Goal: Information Seeking & Learning: Check status

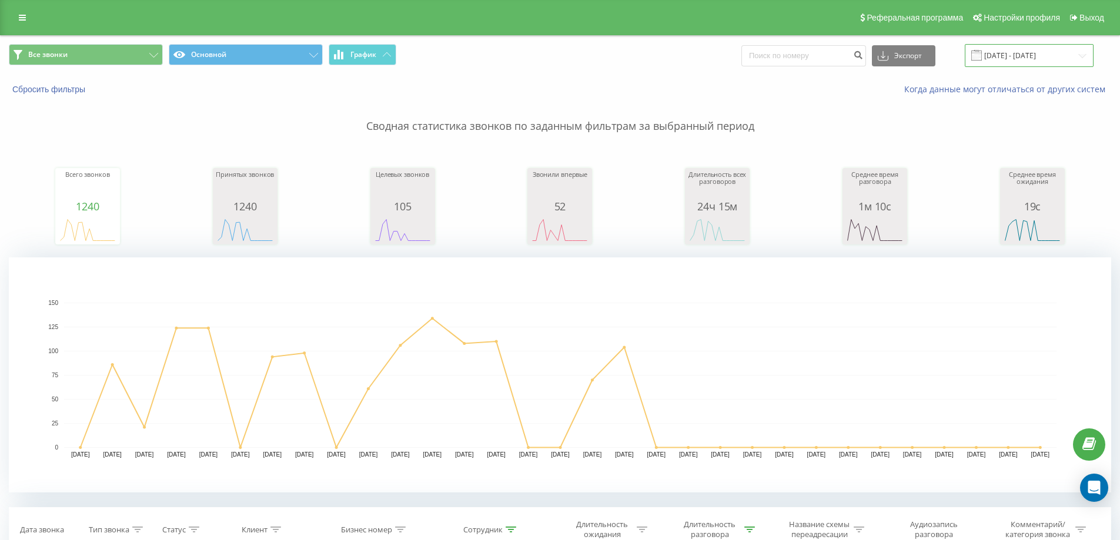
click at [1050, 60] on input "01.08.2025 - 31.08.2025" at bounding box center [1029, 55] width 129 height 23
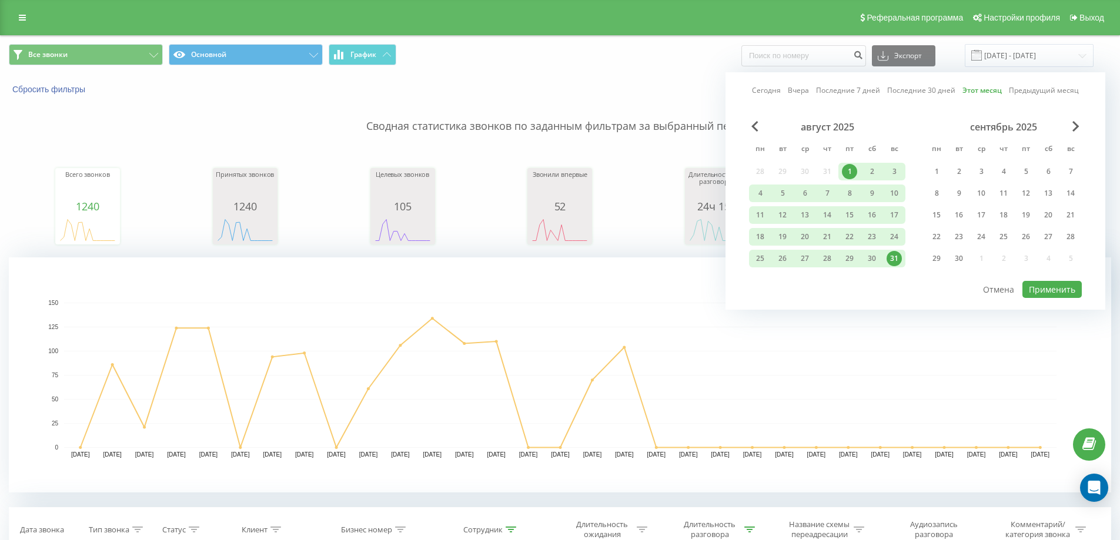
click at [781, 87] on link "Сегодня" at bounding box center [766, 90] width 29 height 11
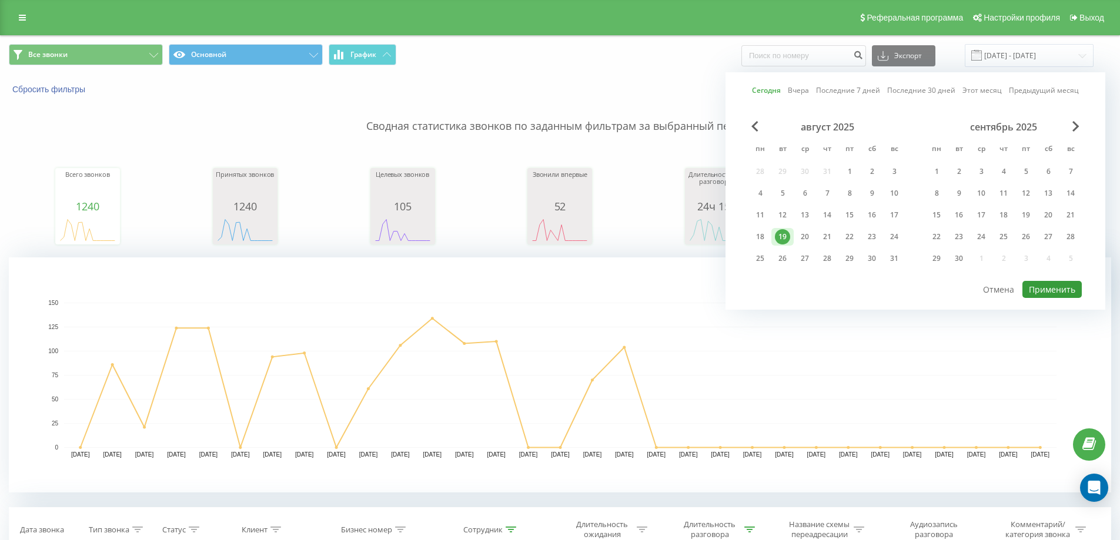
click at [1055, 286] on button "Применить" at bounding box center [1051, 289] width 59 height 17
type input "[DATE] - [DATE]"
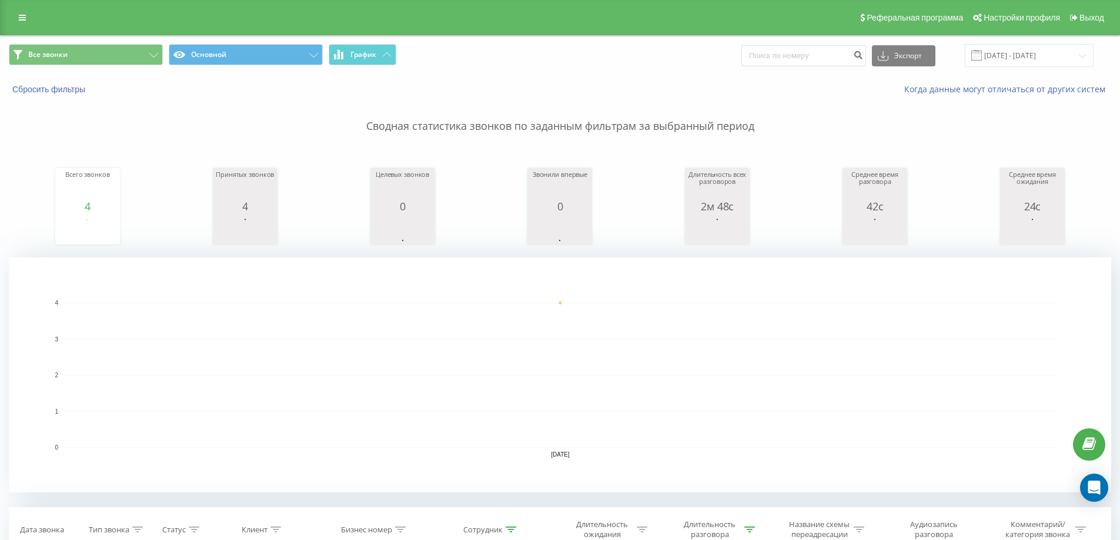
type input "7777507770"
click at [1012, 52] on input "19.08.2025 - 19.08.2025" at bounding box center [1029, 55] width 129 height 23
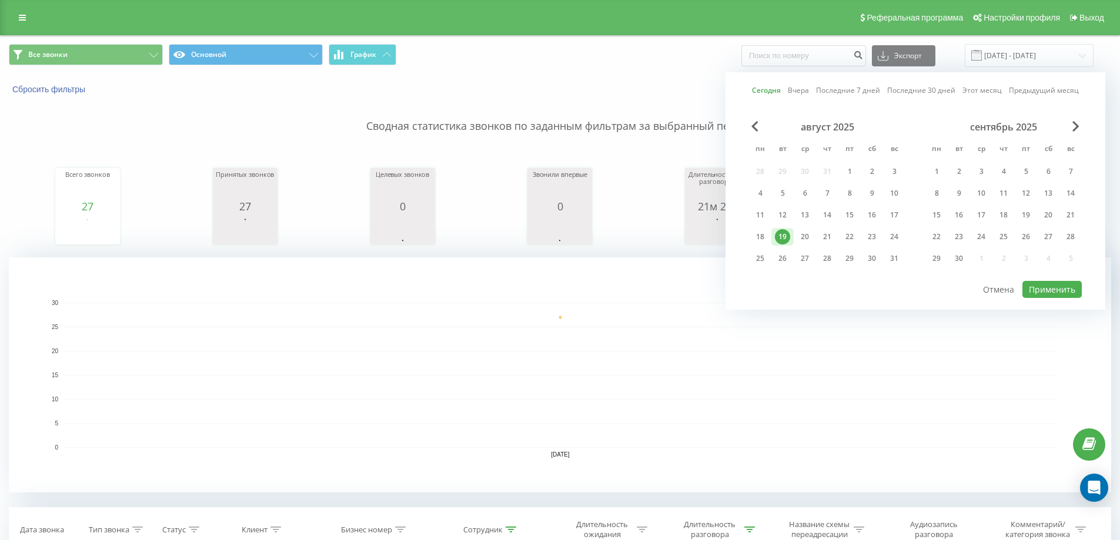
click at [995, 89] on link "Этот месяц" at bounding box center [981, 90] width 39 height 11
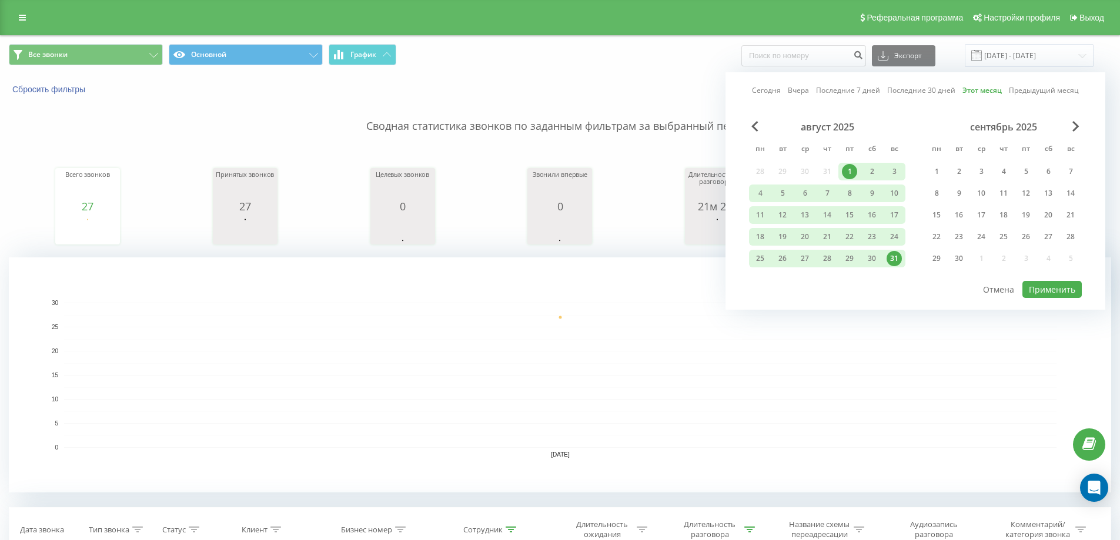
click at [1058, 279] on div "август 2025 пн вт ср чт пт сб вс 28 29 30 31 1 2 3 4 5 6 7 8 9 10 11 12 13 14 1…" at bounding box center [915, 200] width 333 height 159
click at [1059, 286] on button "Применить" at bounding box center [1051, 289] width 59 height 17
type input "[DATE] - [DATE]"
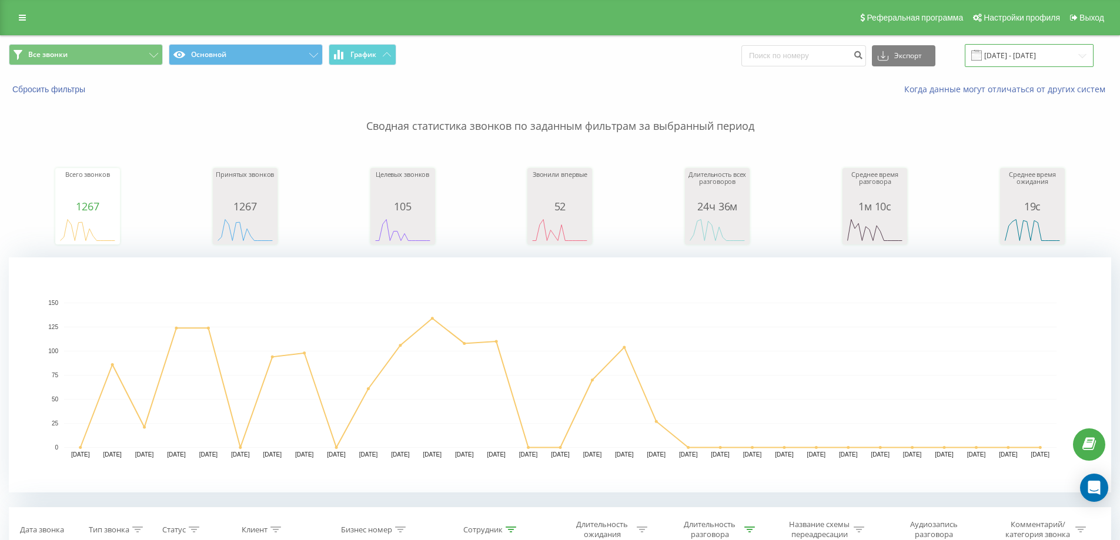
click at [1023, 55] on input "[DATE] - [DATE]" at bounding box center [1029, 55] width 129 height 23
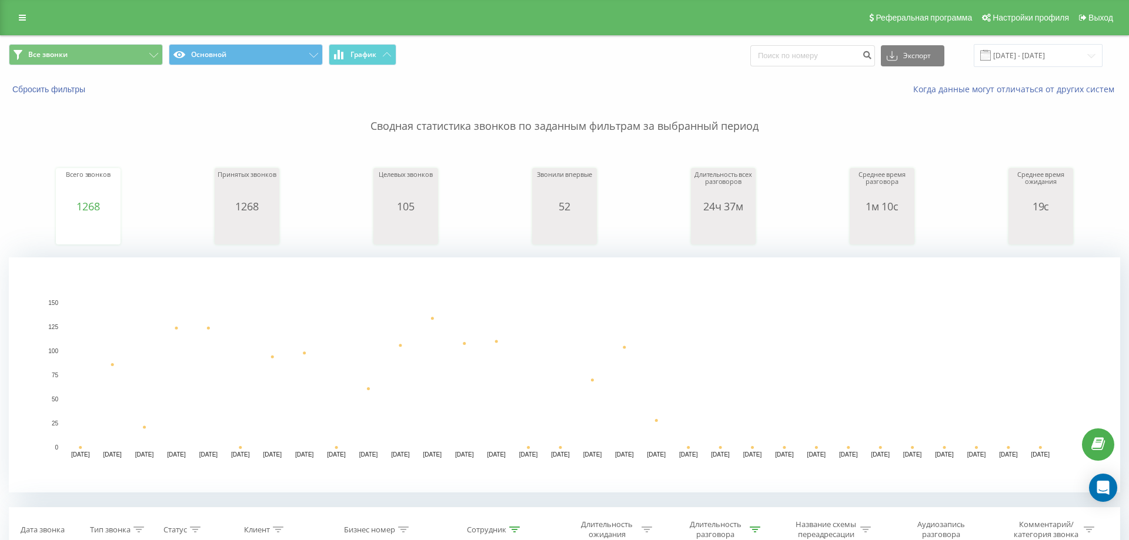
type input "77057"
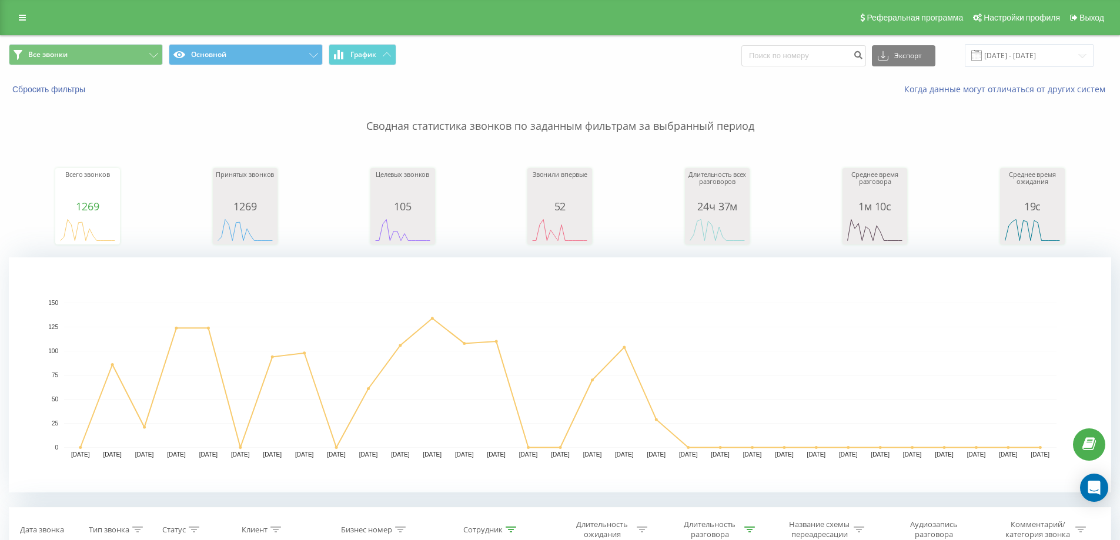
click at [0, 0] on button at bounding box center [0, 0] width 0 height 0
type input "7705"
